Goal: Transaction & Acquisition: Purchase product/service

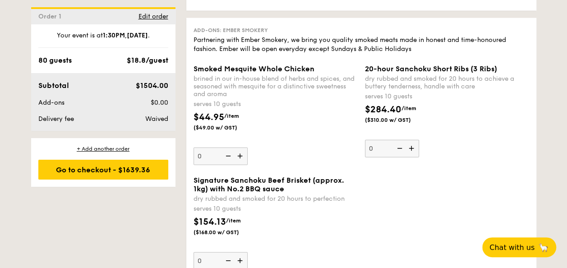
scroll to position [993, 0]
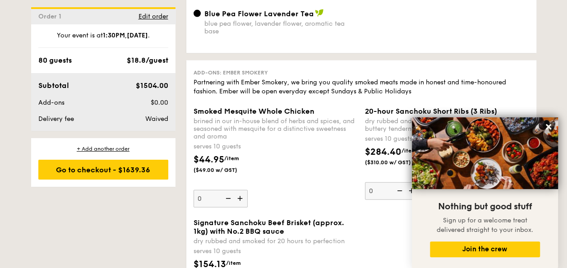
click at [503, 87] on div "Partnering with Ember Smokery, we bring you quality smoked meats made in honest…" at bounding box center [362, 87] width 336 height 18
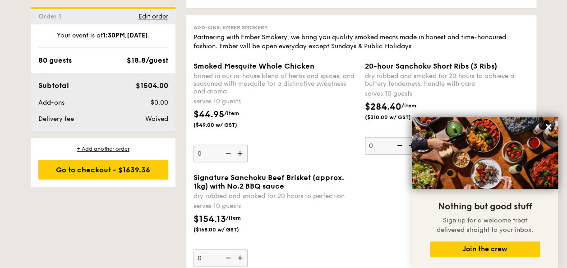
scroll to position [1129, 0]
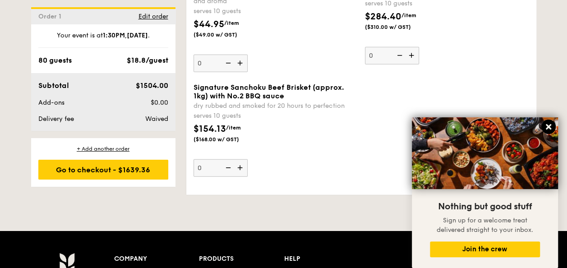
click at [548, 128] on icon at bounding box center [548, 126] width 5 height 5
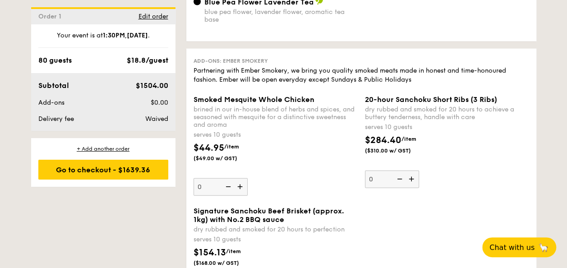
scroll to position [986, 0]
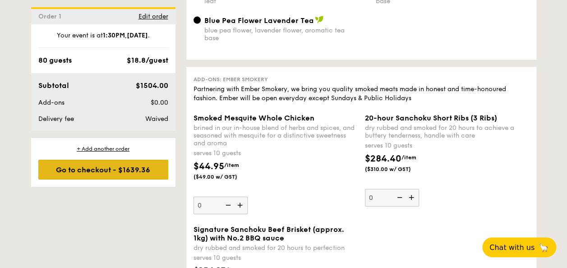
click at [108, 169] on div "Go to checkout - $1639.36" at bounding box center [103, 170] width 130 height 20
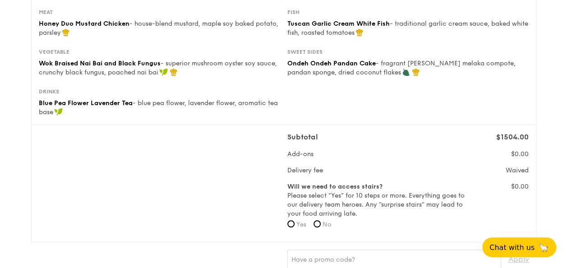
scroll to position [271, 0]
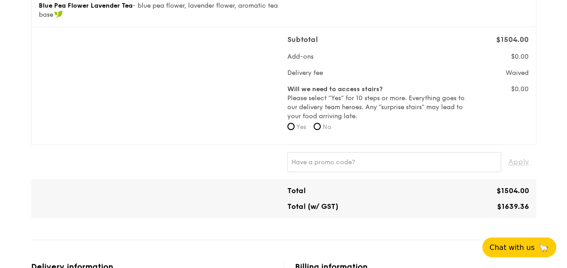
click at [293, 126] on input "Yes" at bounding box center [291, 126] width 7 height 7
radio input "true"
click at [320, 123] on input "No" at bounding box center [317, 126] width 7 height 7
radio input "true"
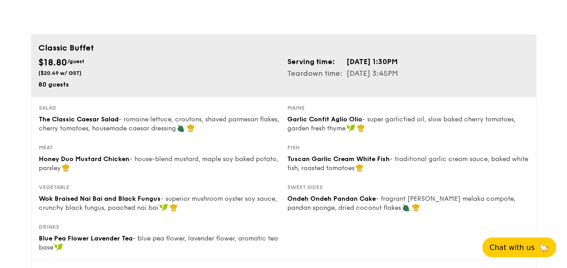
scroll to position [0, 0]
